Goal: Task Accomplishment & Management: Complete application form

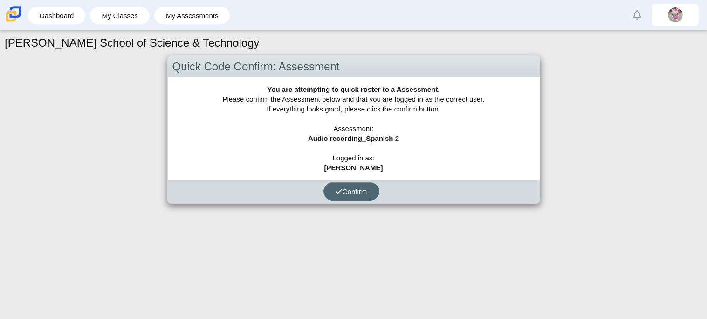
click at [361, 197] on button "Confirm" at bounding box center [351, 191] width 56 height 18
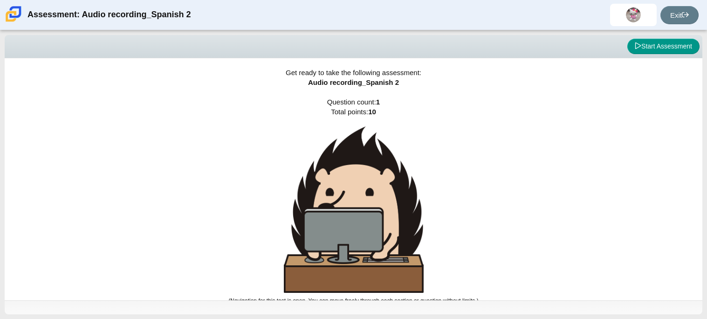
scroll to position [5, 0]
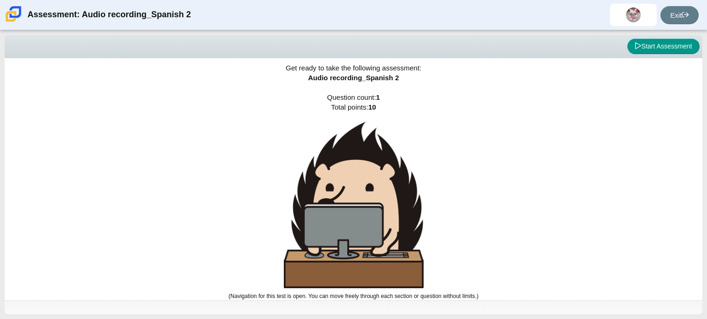
click at [361, 197] on img at bounding box center [354, 205] width 140 height 166
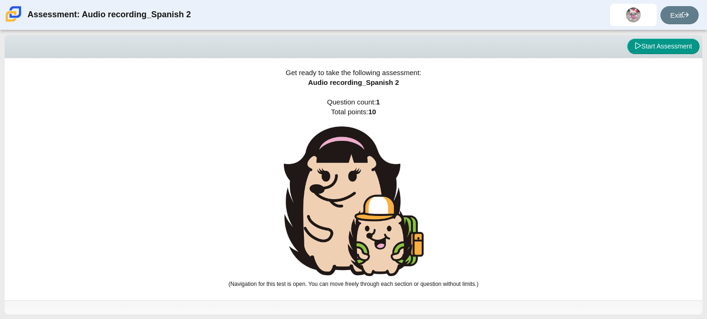
scroll to position [0, 0]
click at [639, 47] on button "Start Assessment" at bounding box center [663, 47] width 72 height 16
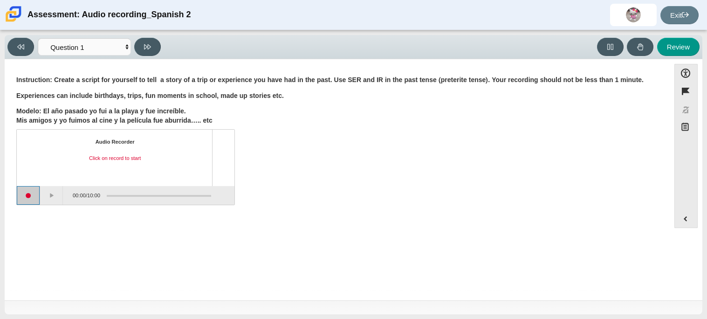
click at [25, 192] on button "Start recording" at bounding box center [28, 195] width 23 height 19
click at [51, 197] on button "Pause" at bounding box center [51, 195] width 23 height 19
click at [34, 196] on button "Stop recording" at bounding box center [28, 195] width 23 height 19
click at [30, 194] on button "Start recording" at bounding box center [28, 195] width 23 height 19
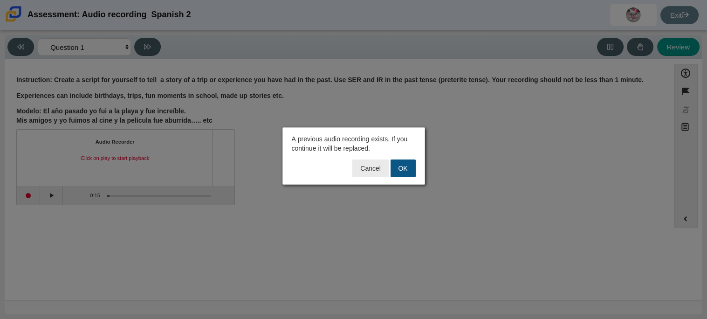
click at [400, 172] on button "OK" at bounding box center [402, 168] width 25 height 18
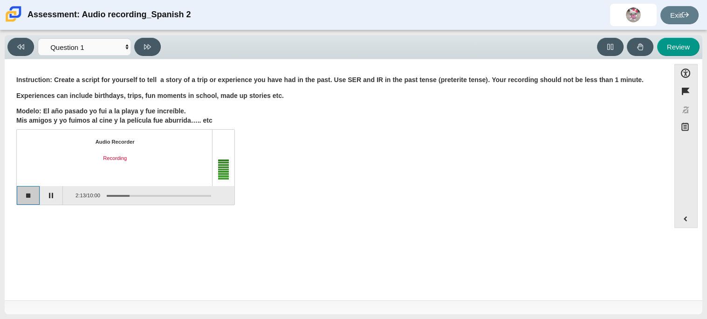
click at [27, 195] on button "Stop recording" at bounding box center [28, 195] width 23 height 19
click at [375, 216] on div "Question Instruction: Create a script for yourself to tell a story of a trip or…" at bounding box center [336, 141] width 655 height 151
click at [54, 198] on button "Play" at bounding box center [51, 195] width 23 height 19
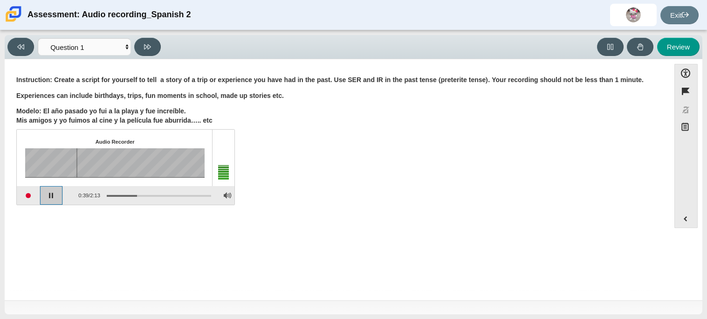
click at [54, 198] on button "Pause playback" at bounding box center [51, 195] width 23 height 19
click at [31, 200] on button "Start recording" at bounding box center [28, 195] width 23 height 19
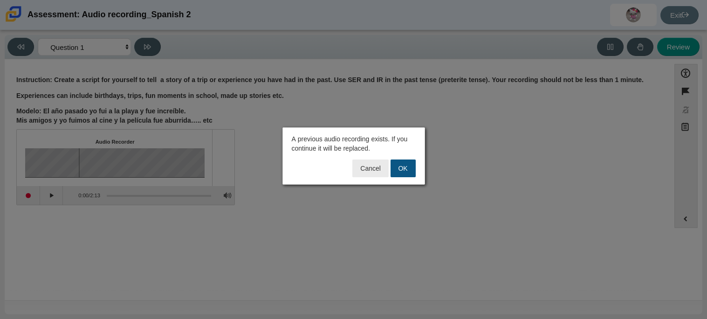
click at [397, 170] on button "OK" at bounding box center [402, 168] width 25 height 18
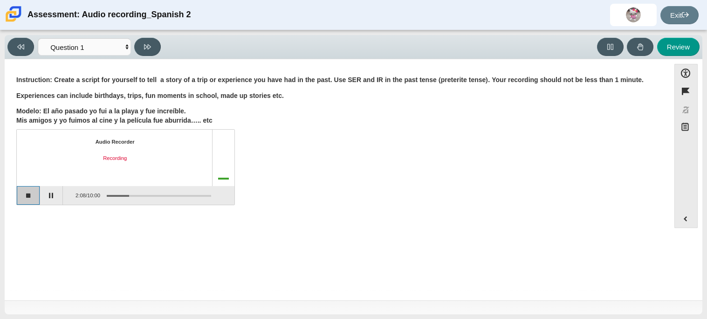
click at [36, 192] on button "Stop recording" at bounding box center [28, 195] width 23 height 19
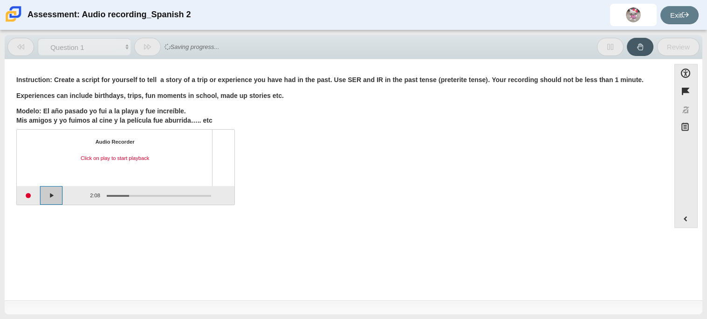
click at [45, 194] on button "Play" at bounding box center [51, 195] width 23 height 19
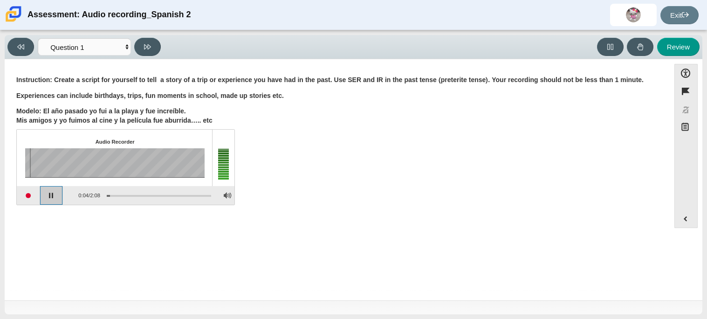
click at [45, 194] on button "Pause playback" at bounding box center [51, 195] width 23 height 19
click at [385, 98] on p "Experiences can include birthdays, trips, fun moments in school, made up storie…" at bounding box center [336, 95] width 641 height 9
click at [24, 197] on button "Start recording" at bounding box center [28, 195] width 23 height 19
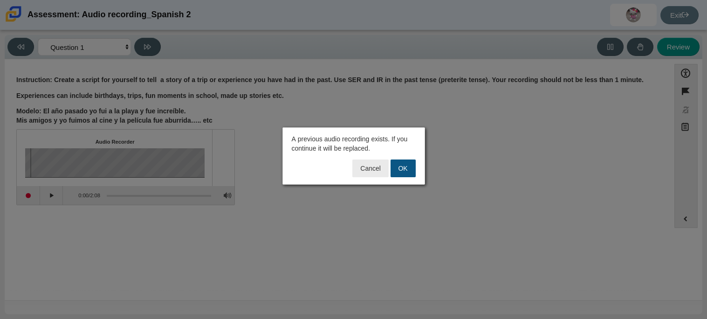
click at [393, 169] on button "OK" at bounding box center [402, 168] width 25 height 18
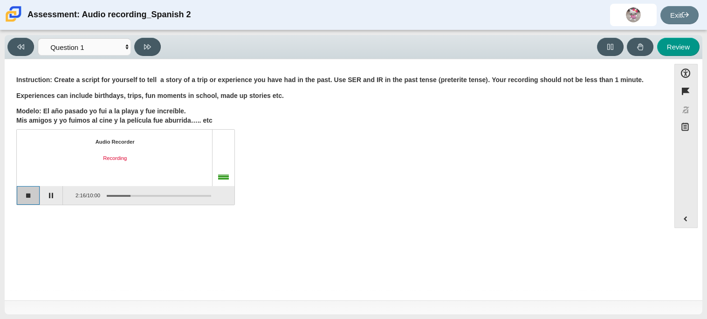
click at [24, 196] on button "Stop recording" at bounding box center [28, 195] width 23 height 19
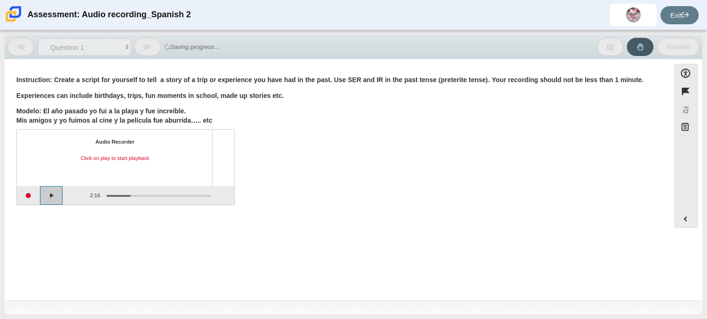
click at [49, 195] on button "Play" at bounding box center [51, 195] width 23 height 19
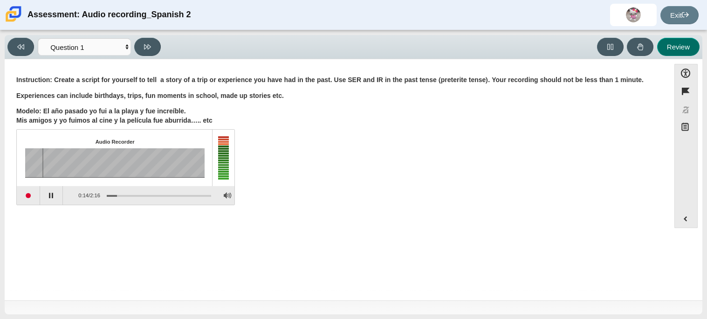
click at [680, 42] on button "Review" at bounding box center [678, 47] width 42 height 18
select select "review"
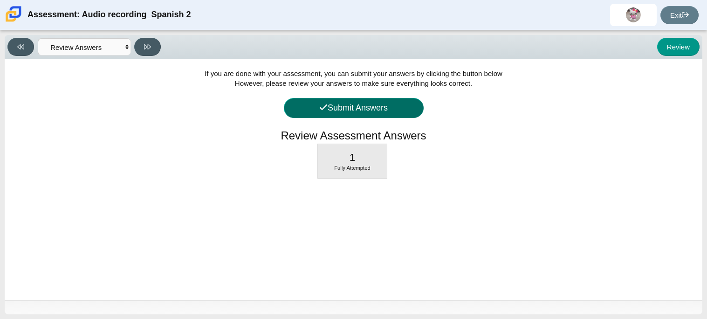
click at [382, 98] on button "Submit Answers" at bounding box center [354, 108] width 140 height 20
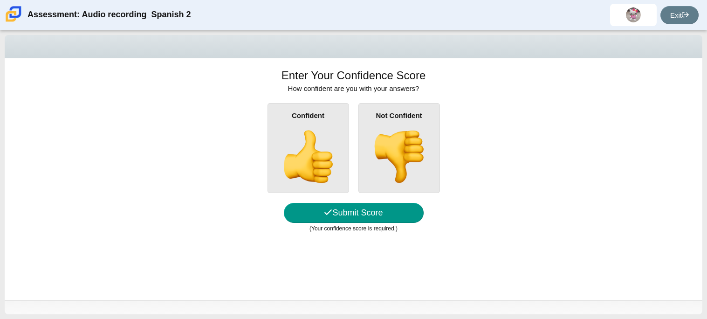
click at [343, 137] on div "Confident" at bounding box center [308, 148] width 82 height 90
click at [0, 0] on input "Confident" at bounding box center [0, 0] width 0 height 0
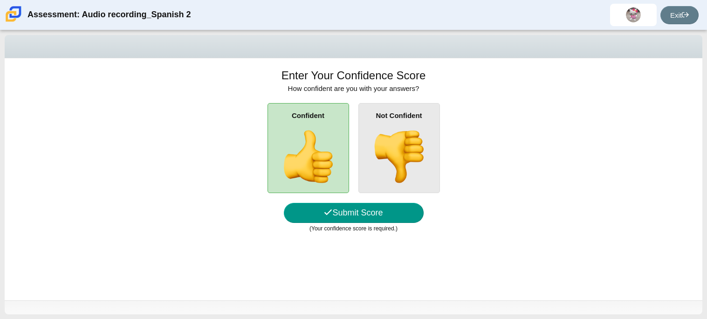
click at [382, 136] on img at bounding box center [398, 156] width 53 height 53
click at [0, 0] on input "Not Confident" at bounding box center [0, 0] width 0 height 0
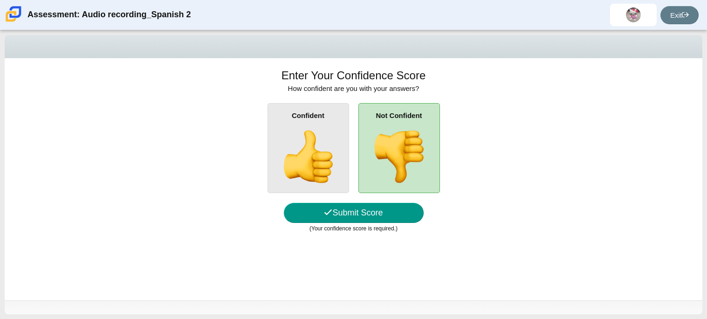
click at [325, 145] on img at bounding box center [307, 156] width 53 height 53
click at [0, 0] on input "Confident" at bounding box center [0, 0] width 0 height 0
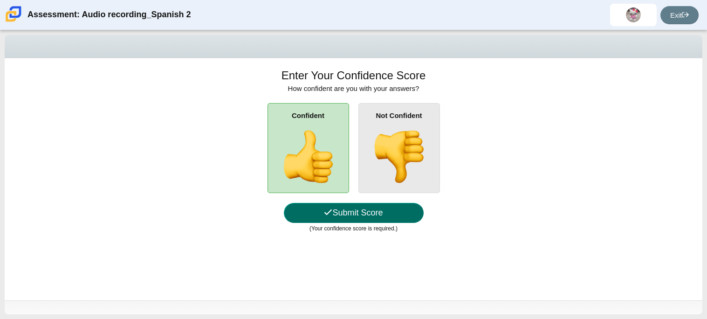
click at [354, 213] on button "Submit Score" at bounding box center [354, 213] width 140 height 20
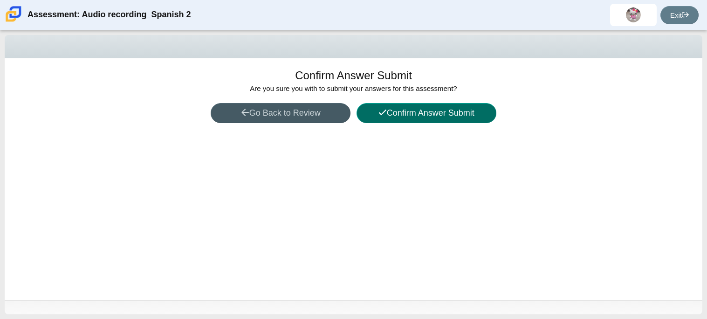
click at [388, 122] on button "Confirm Answer Submit" at bounding box center [426, 113] width 140 height 20
